Goal: Use online tool/utility: Utilize a website feature to perform a specific function

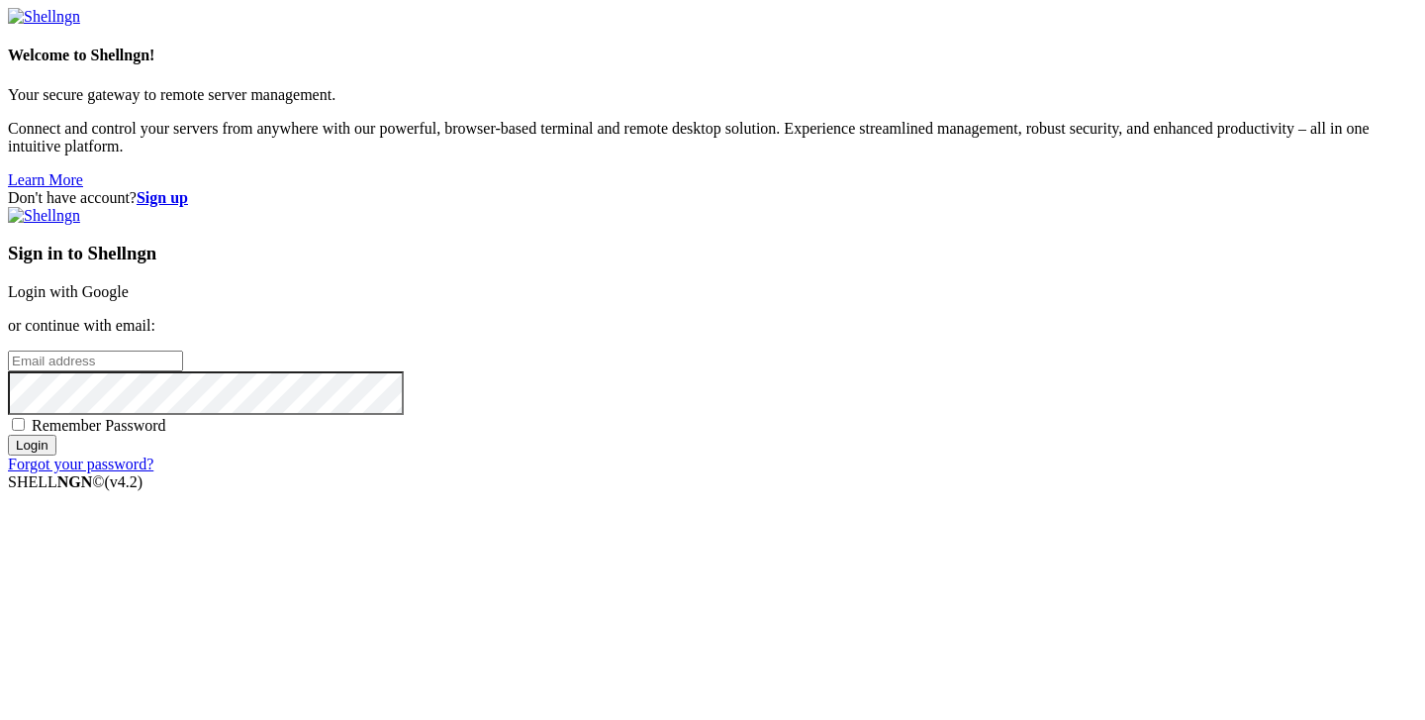
click at [129, 283] on link "Login with Google" at bounding box center [68, 291] width 121 height 17
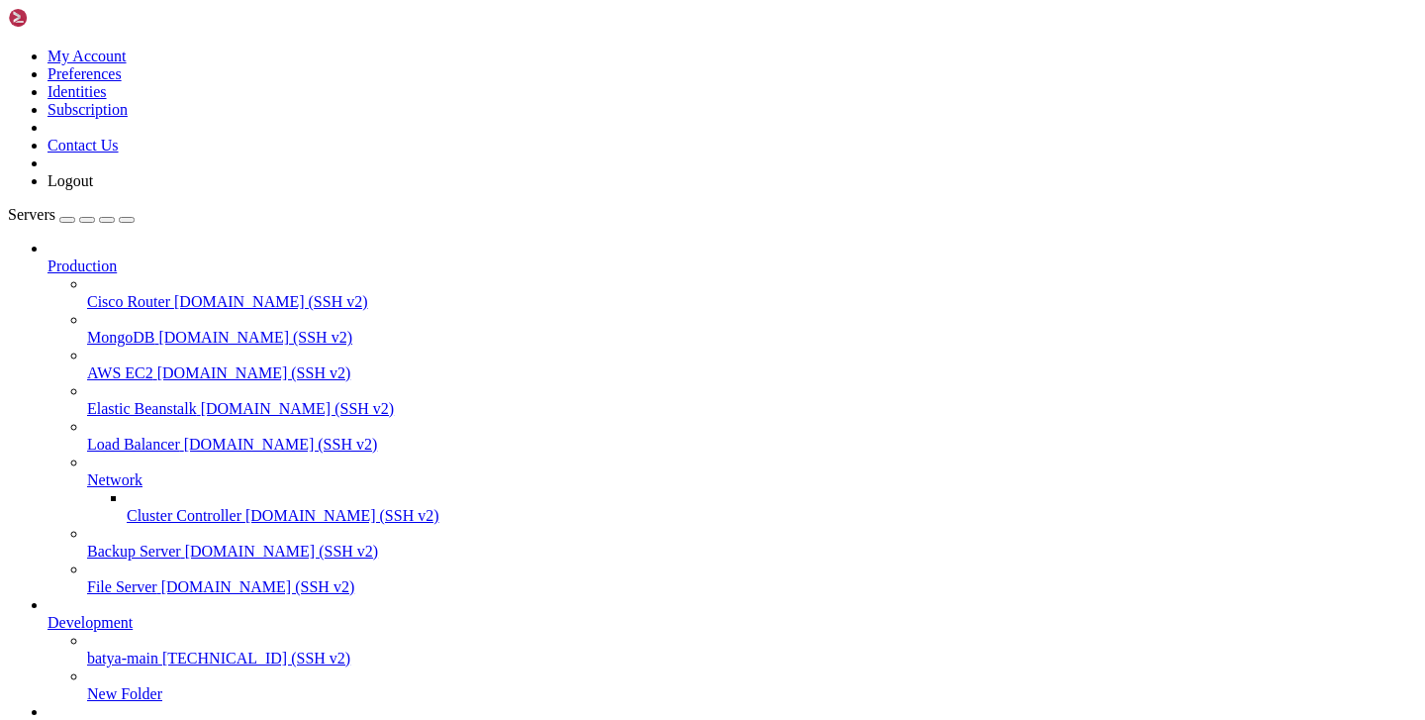
scroll to position [132, 0]
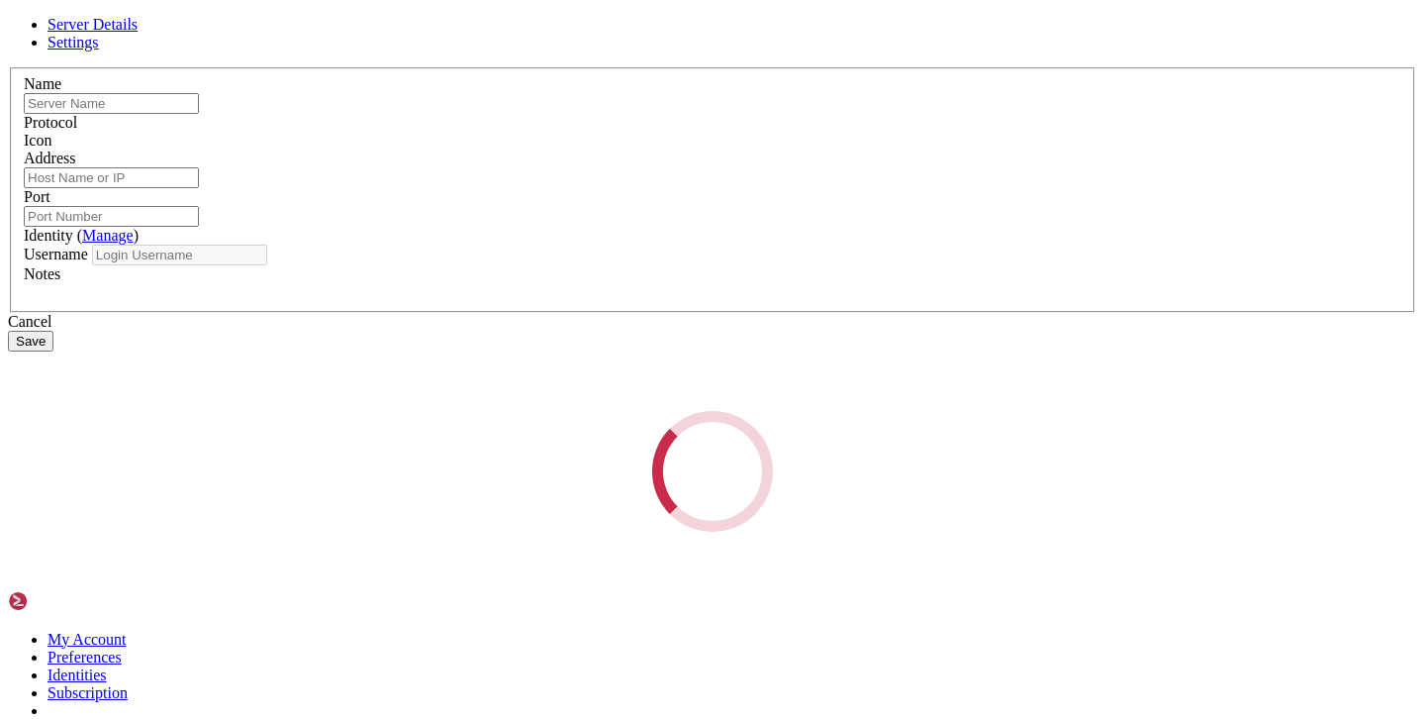
type input "fr1"
type input "[TECHNICAL_ID]"
type input "22"
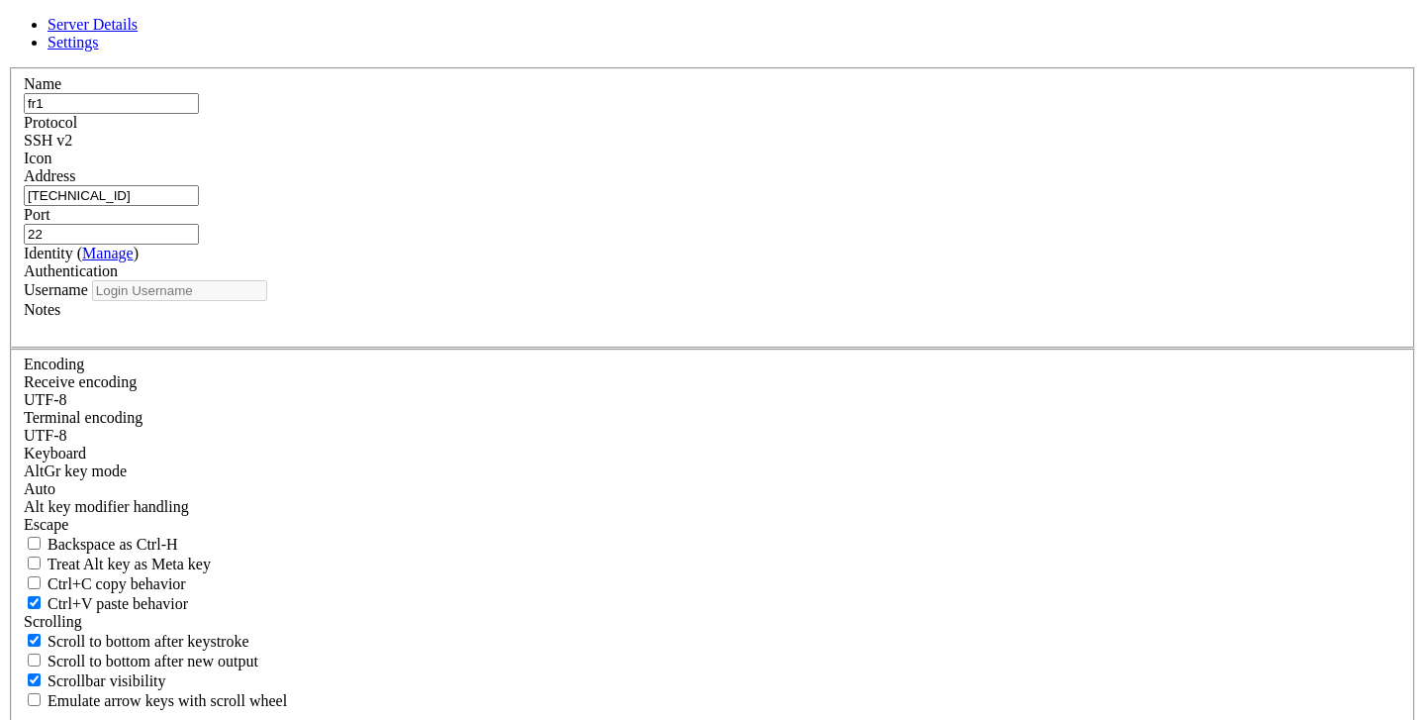
type input "root"
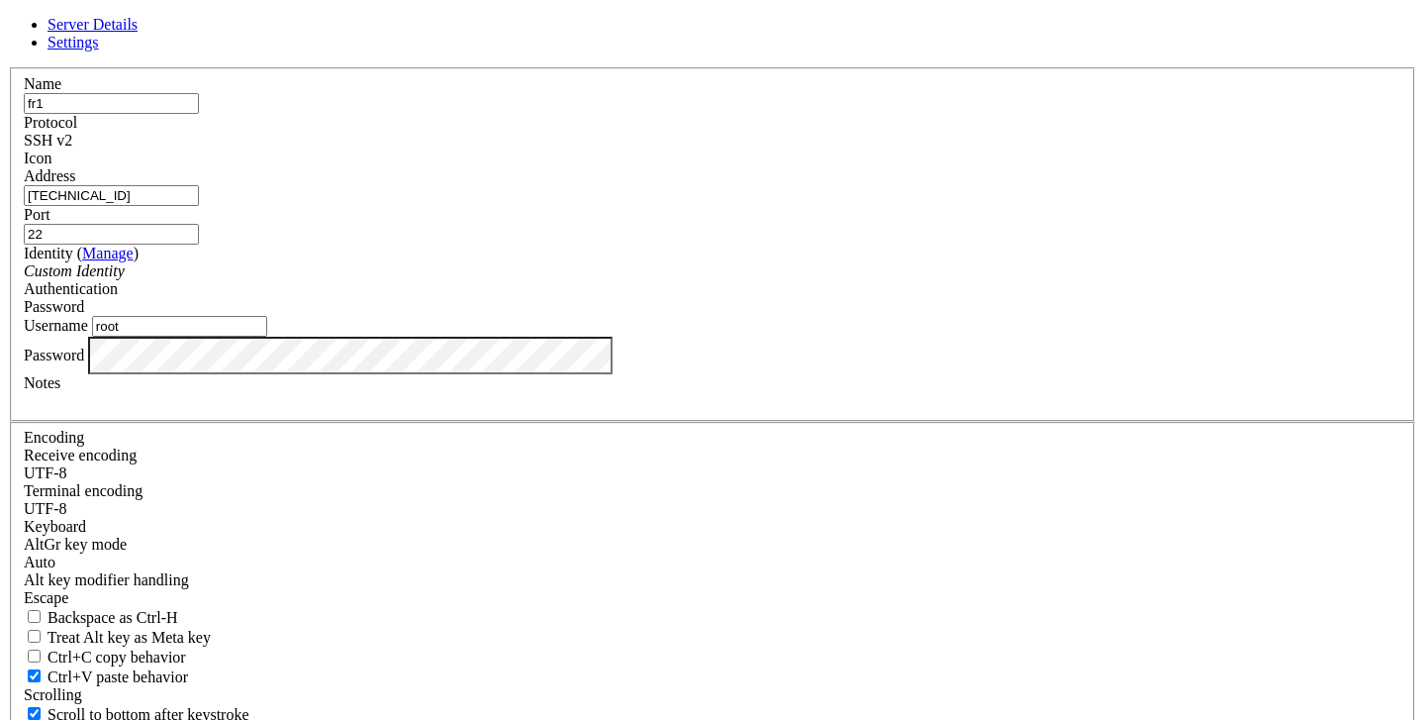
click at [267, 337] on input "root" at bounding box center [179, 326] width 175 height 21
click at [199, 206] on input "[TECHNICAL_ID]" at bounding box center [111, 195] width 175 height 21
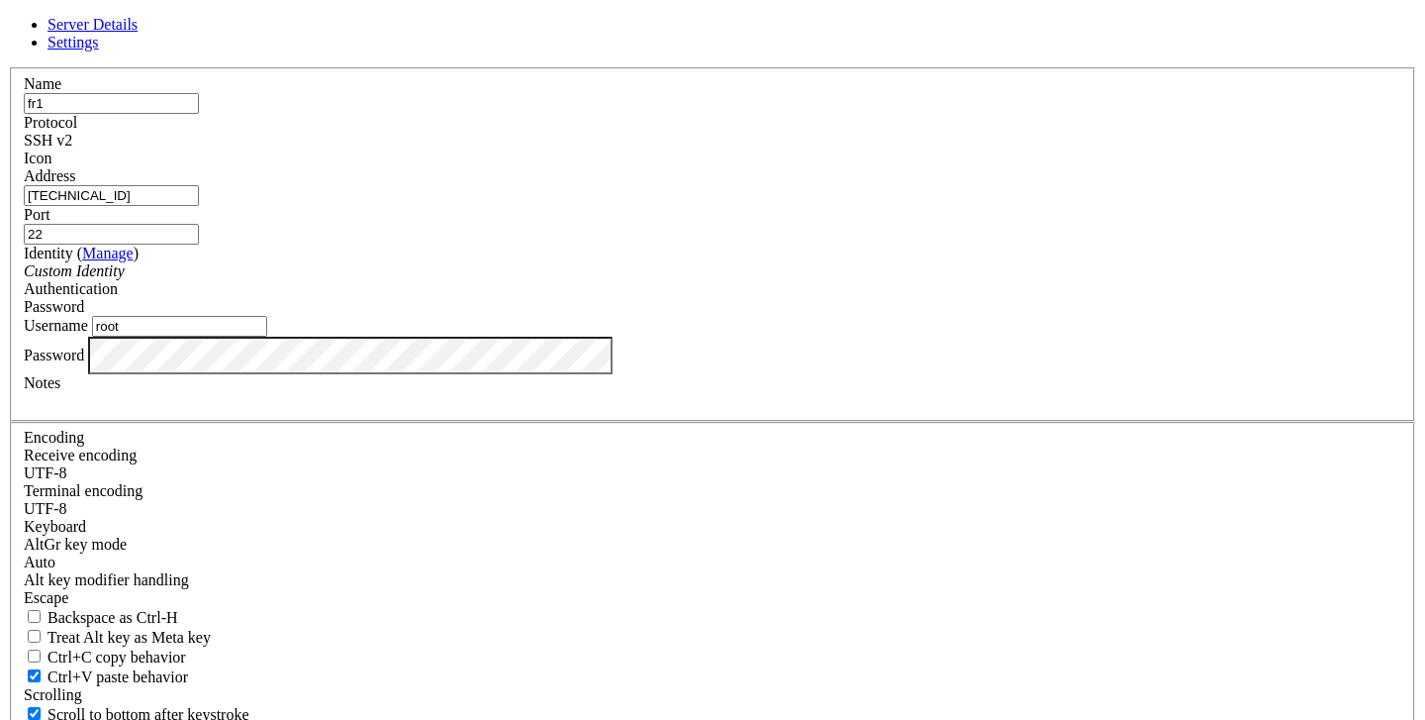
paste input "[TECHNICAL_ID]"
type input "[TECHNICAL_ID]"
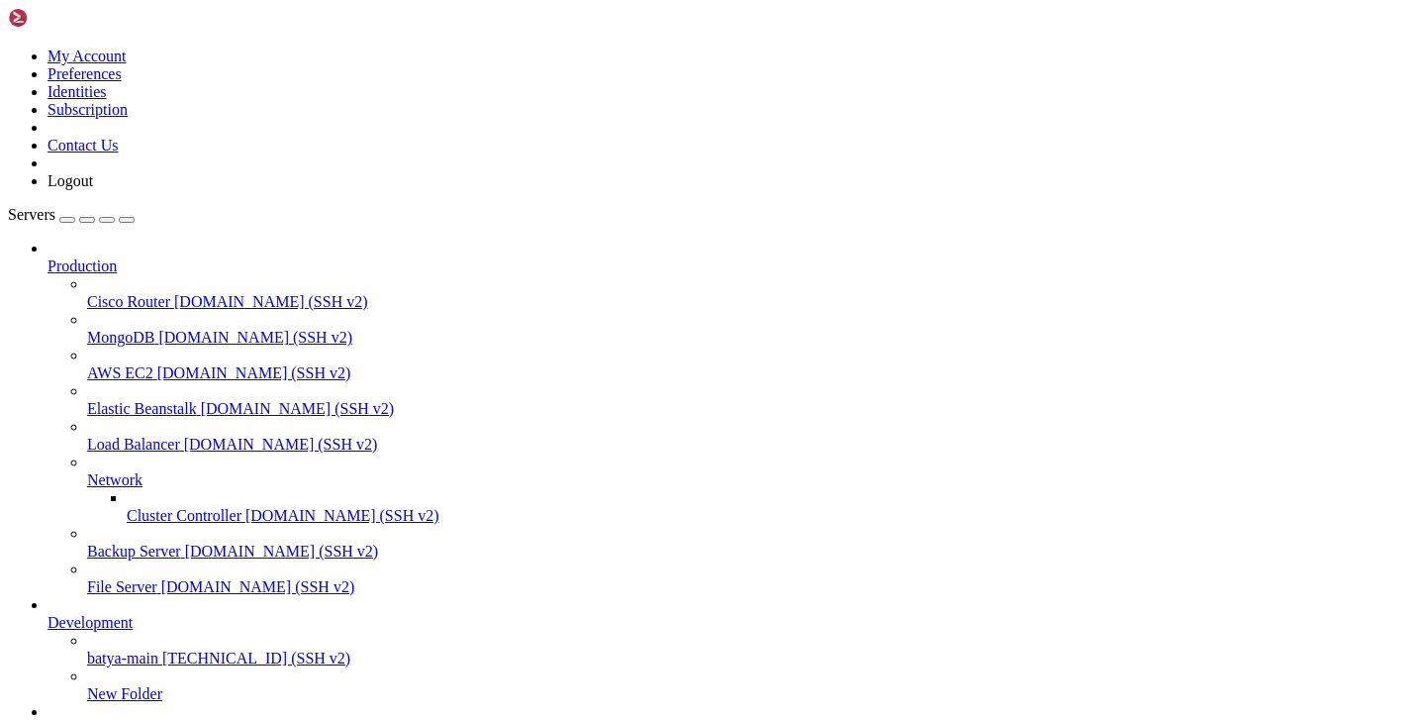
click at [66, 719] on span "fr1" at bounding box center [57, 729] width 19 height 17
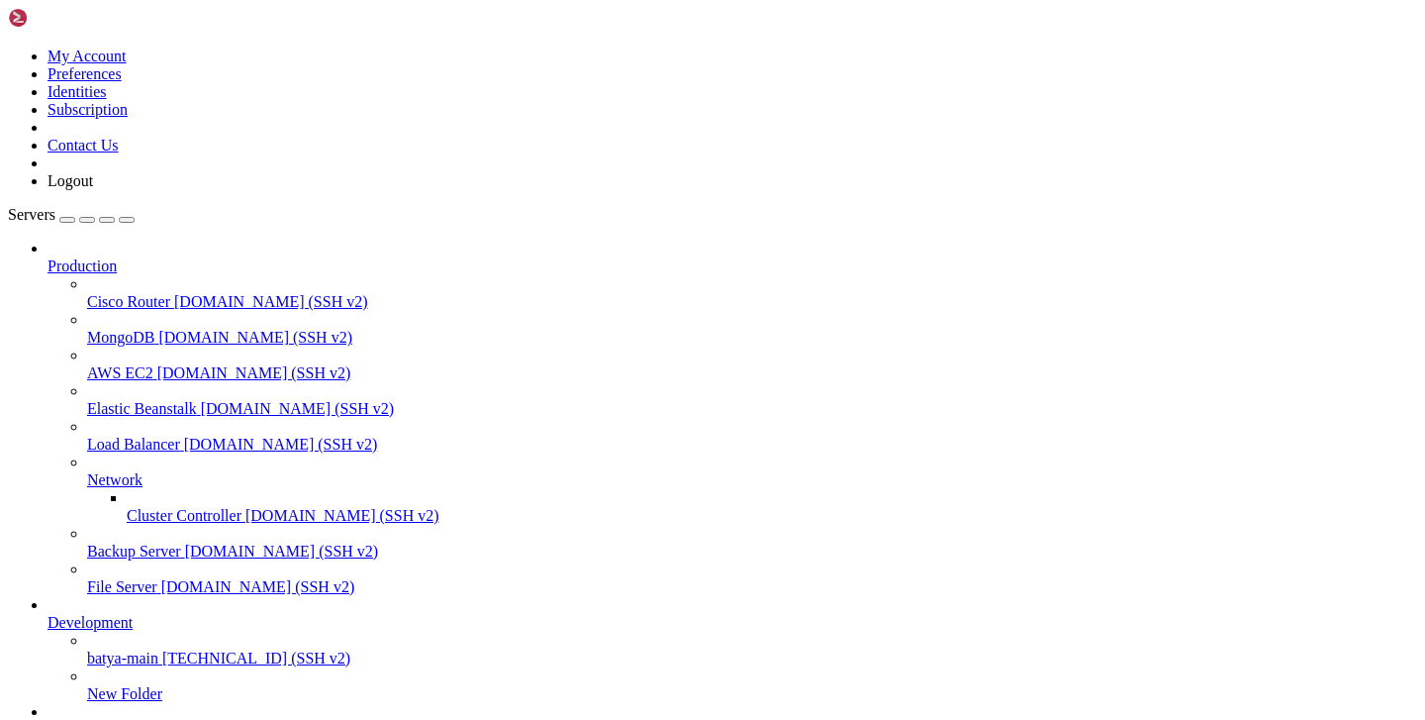
drag, startPoint x: 541, startPoint y: 1402, endPoint x: 17, endPoint y: 1304, distance: 533.7
copy div "############################################### Username: ZA751bG23b Password: …"
